Goal: Communication & Community: Answer question/provide support

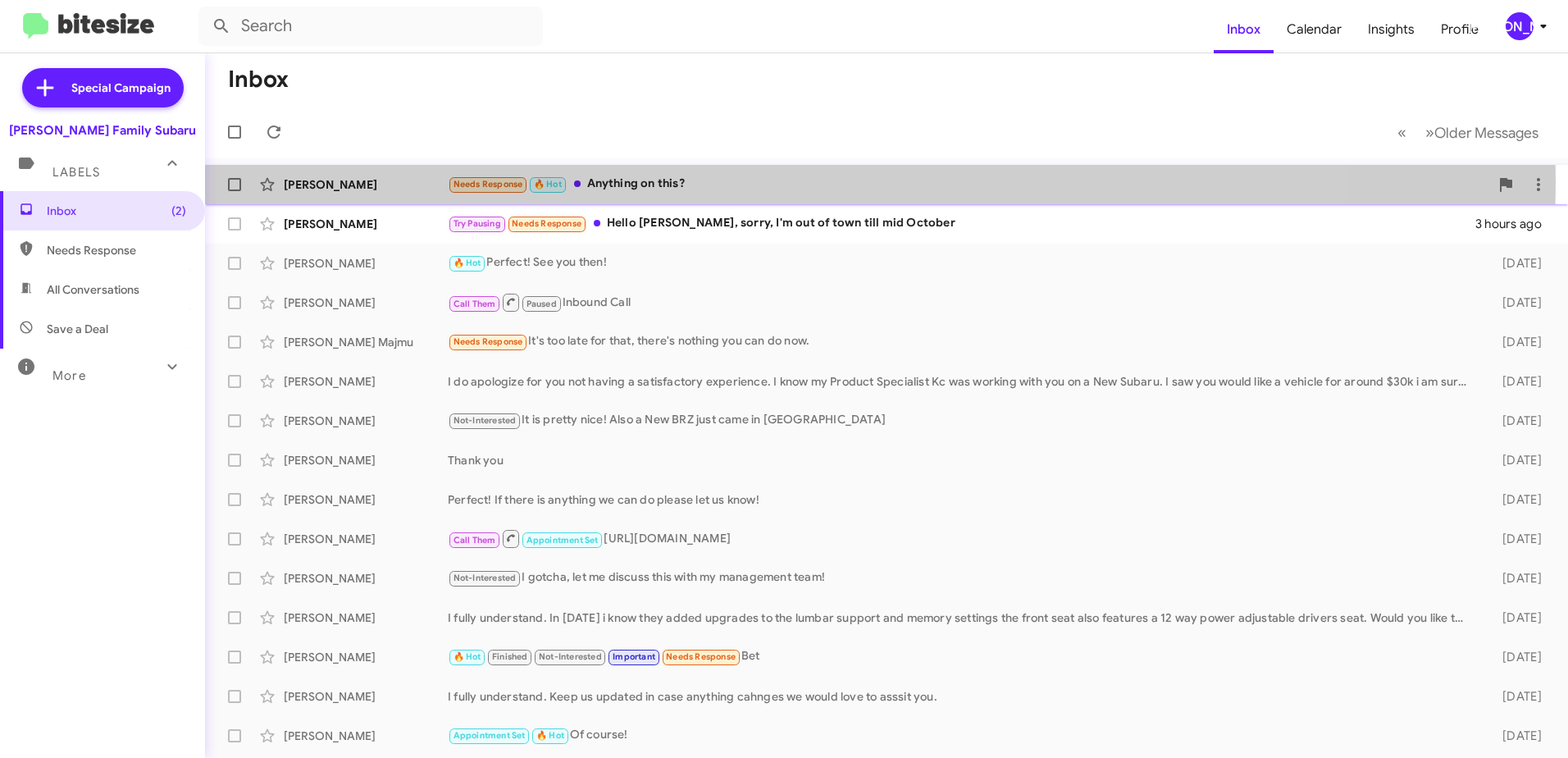
click at [618, 182] on div "Needs Response 🔥 Hot Anything on this?" at bounding box center [968, 184] width 1042 height 19
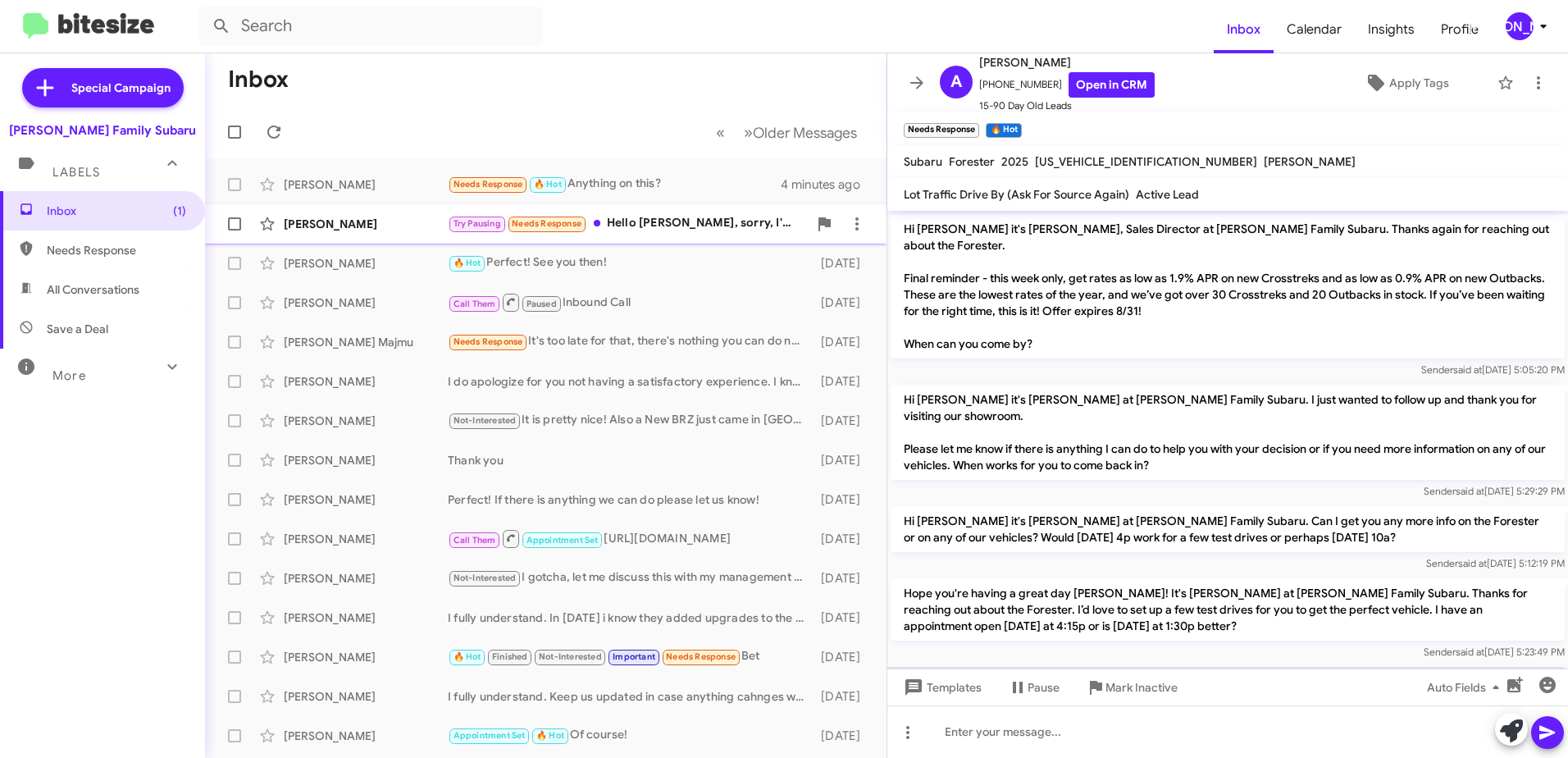
click at [333, 223] on div "[PERSON_NAME]" at bounding box center [365, 223] width 164 height 16
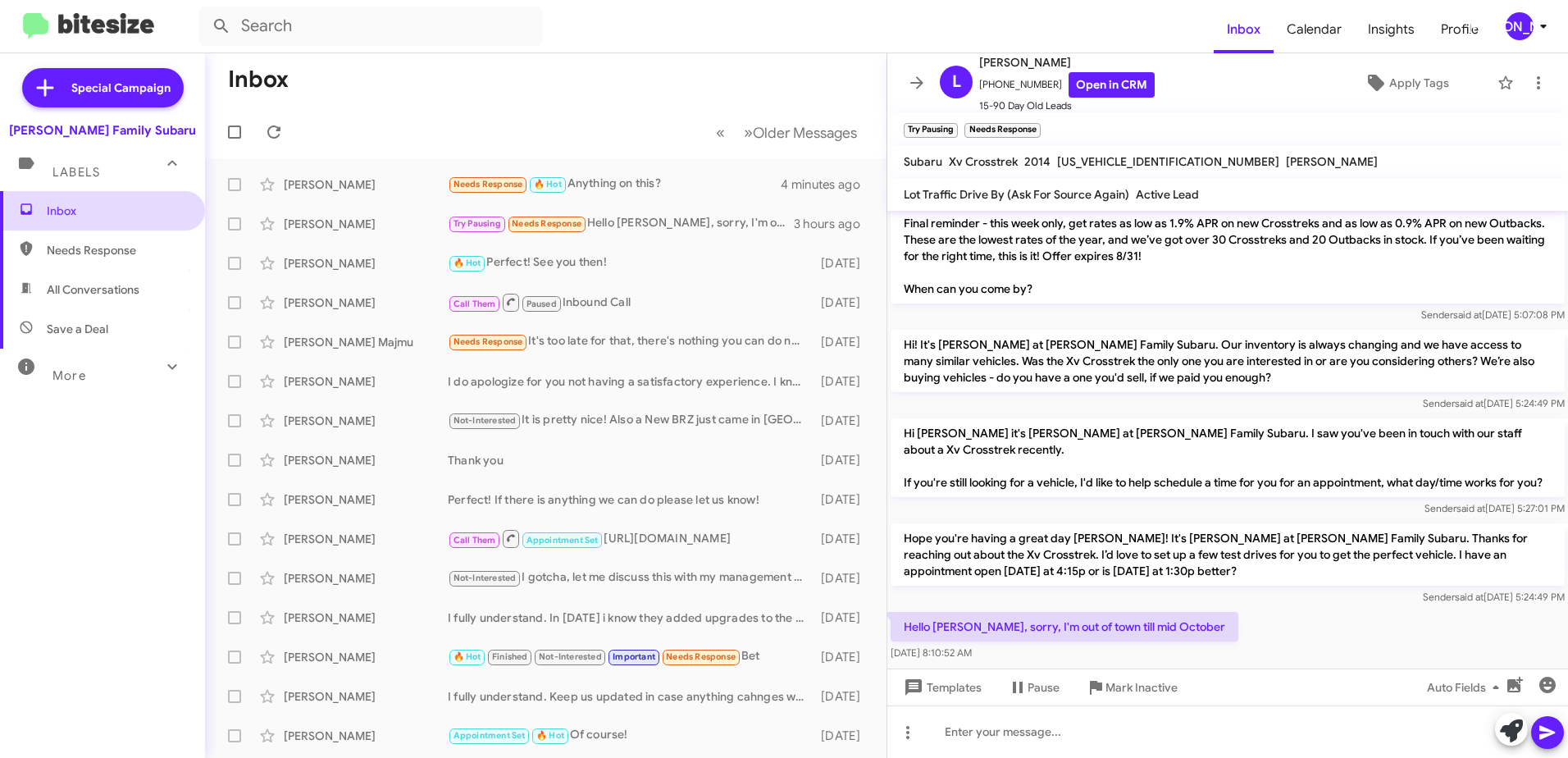
click at [54, 204] on span "Inbox" at bounding box center [117, 211] width 140 height 16
